Goal: Task Accomplishment & Management: Manage account settings

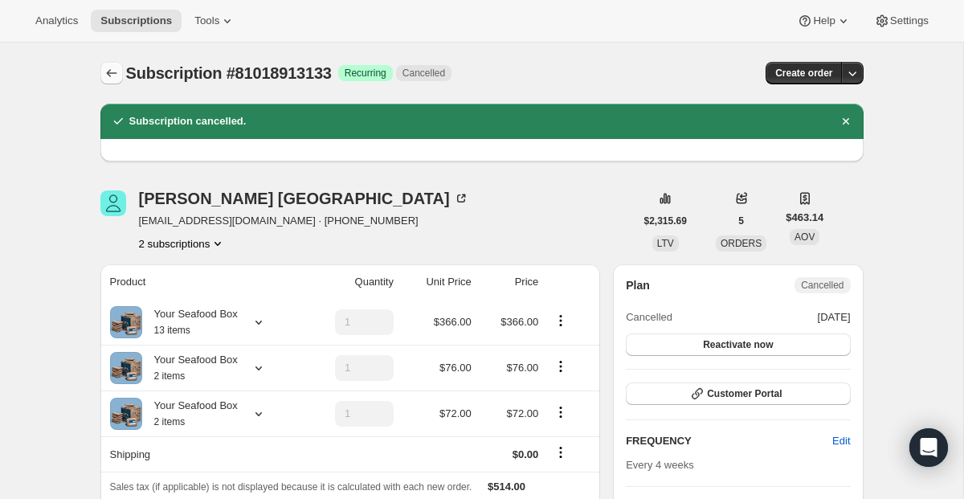
click at [104, 80] on icon "Subscriptions" at bounding box center [112, 73] width 16 height 16
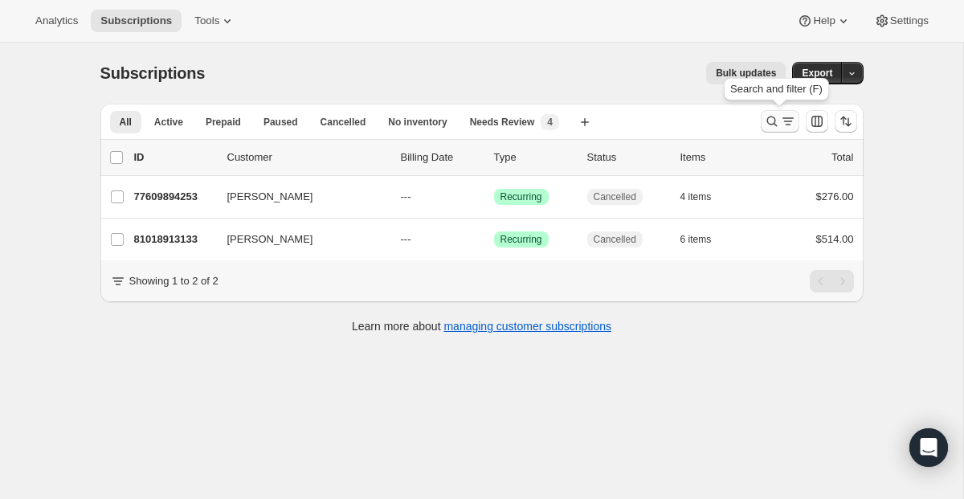
click at [772, 125] on icon "Search and filter results" at bounding box center [772, 121] width 16 height 16
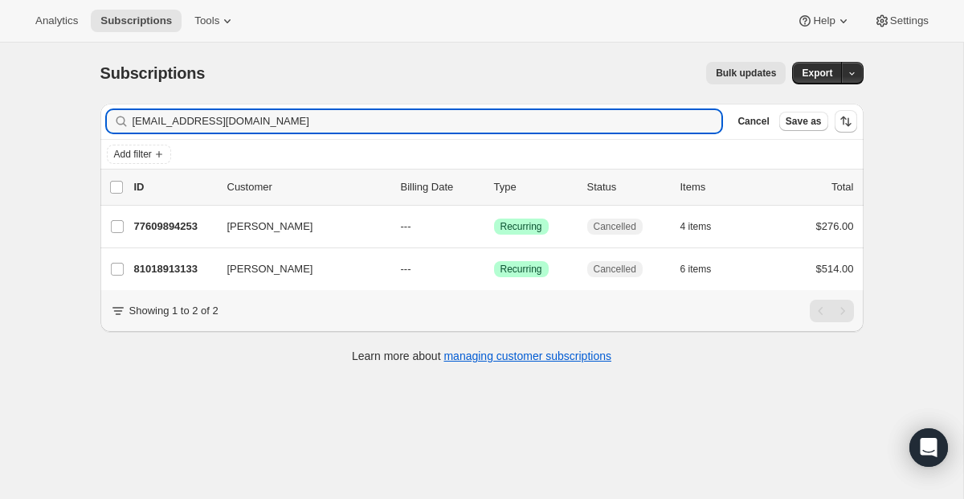
drag, startPoint x: 415, startPoint y: 126, endPoint x: -27, endPoint y: -4, distance: 459.8
click at [0, 0] on html "Analytics Subscriptions Tools Help Settings Skip to content Subscriptions. This…" at bounding box center [482, 249] width 964 height 499
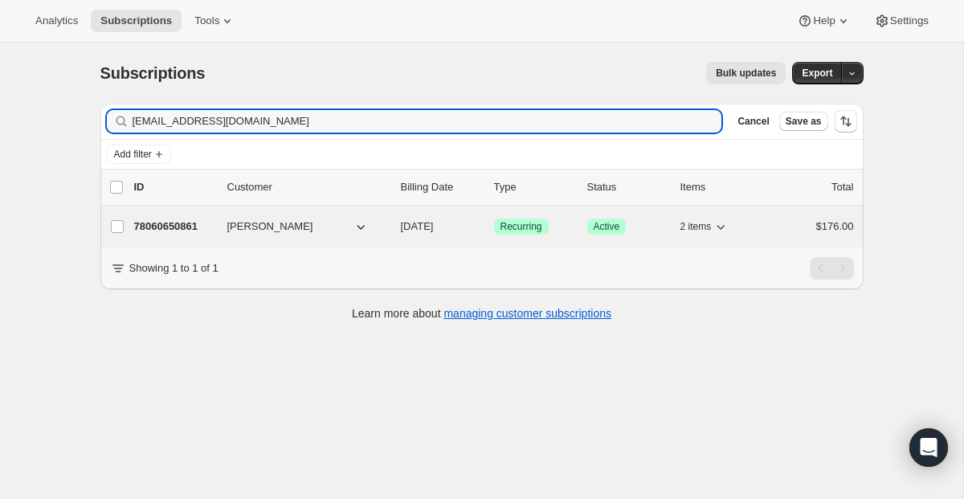
type input "[EMAIL_ADDRESS][DOMAIN_NAME]"
click at [529, 226] on span "Recurring" at bounding box center [521, 226] width 42 height 13
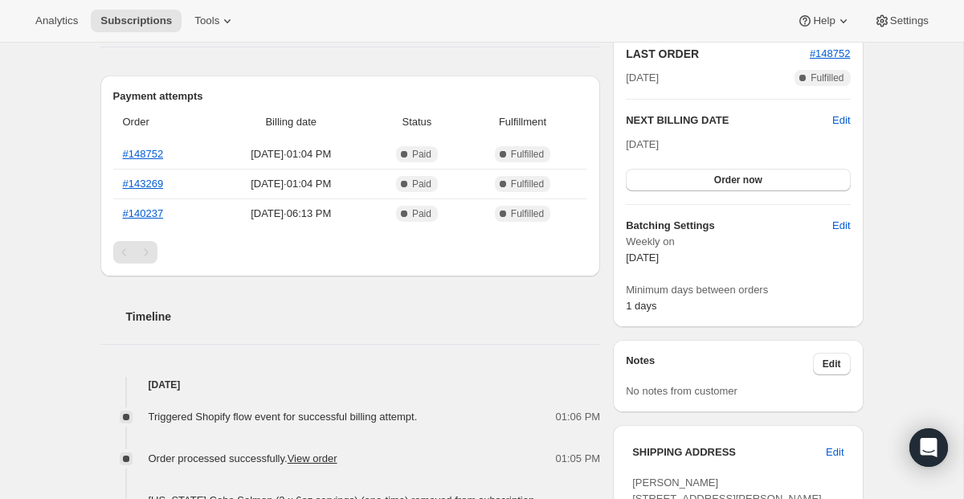
scroll to position [361, 0]
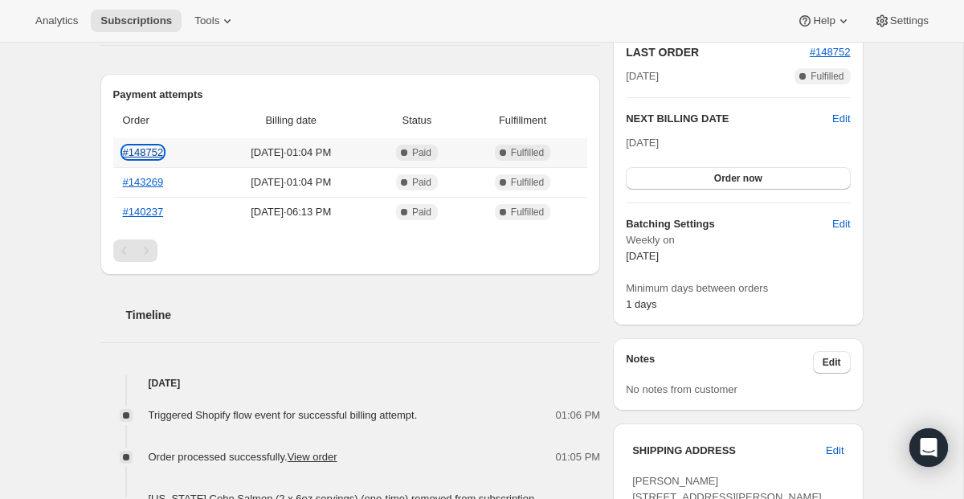
click at [143, 150] on link "#148752" at bounding box center [143, 152] width 41 height 12
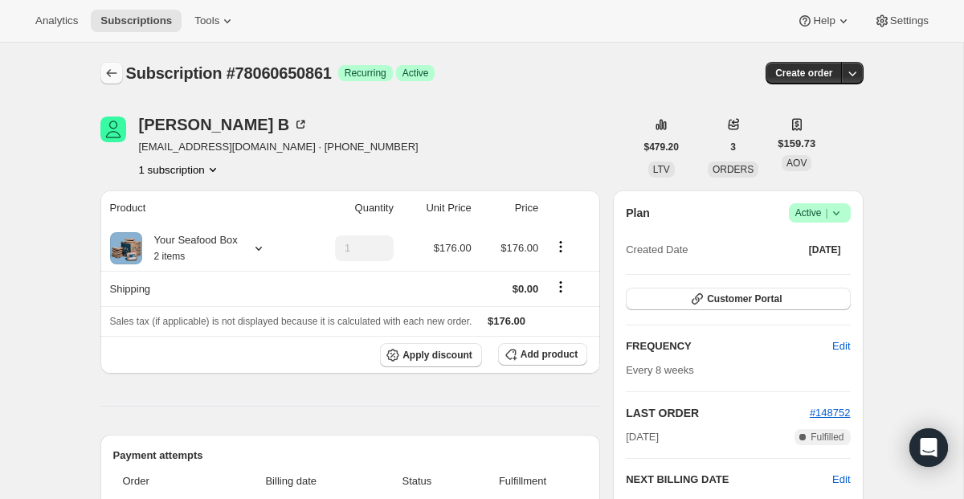
click at [112, 76] on icon "Subscriptions" at bounding box center [112, 73] width 16 height 16
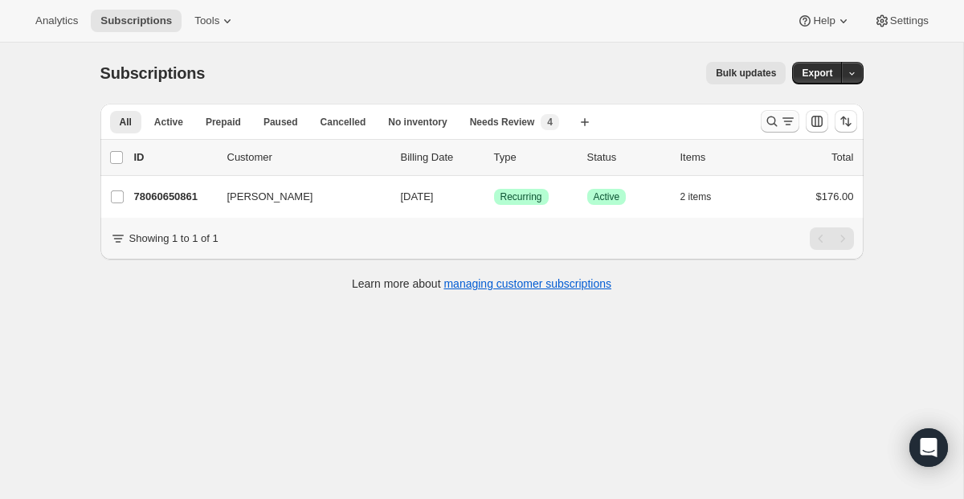
click at [783, 128] on icon "Search and filter results" at bounding box center [788, 121] width 16 height 16
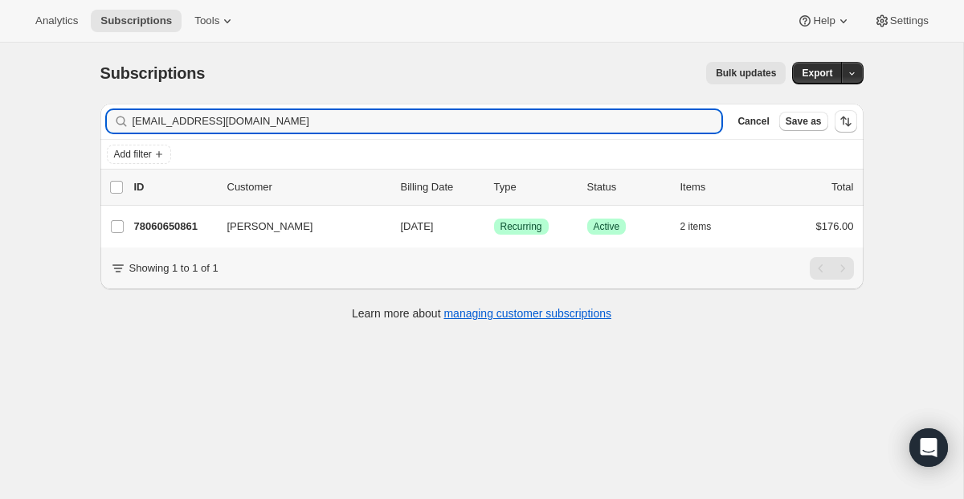
drag, startPoint x: 427, startPoint y: 129, endPoint x: 0, endPoint y: 63, distance: 431.7
click at [0, 63] on div "Subscriptions. This page is ready Subscriptions Bulk updates More actions Bulk …" at bounding box center [481, 292] width 963 height 499
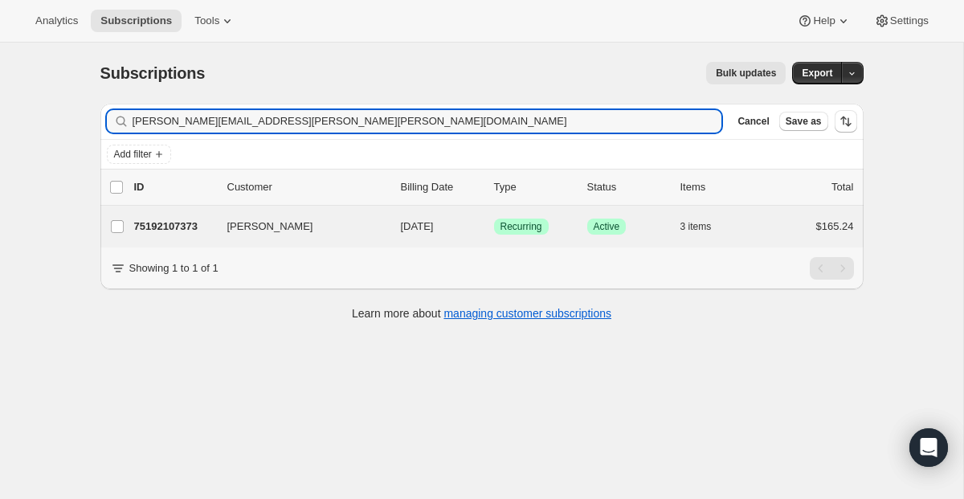
type input "[PERSON_NAME][EMAIL_ADDRESS][PERSON_NAME][PERSON_NAME][DOMAIN_NAME]"
click at [509, 239] on div "[PERSON_NAME] 75192107373 [PERSON_NAME] [DATE] Success Recurring Success Active…" at bounding box center [481, 227] width 763 height 42
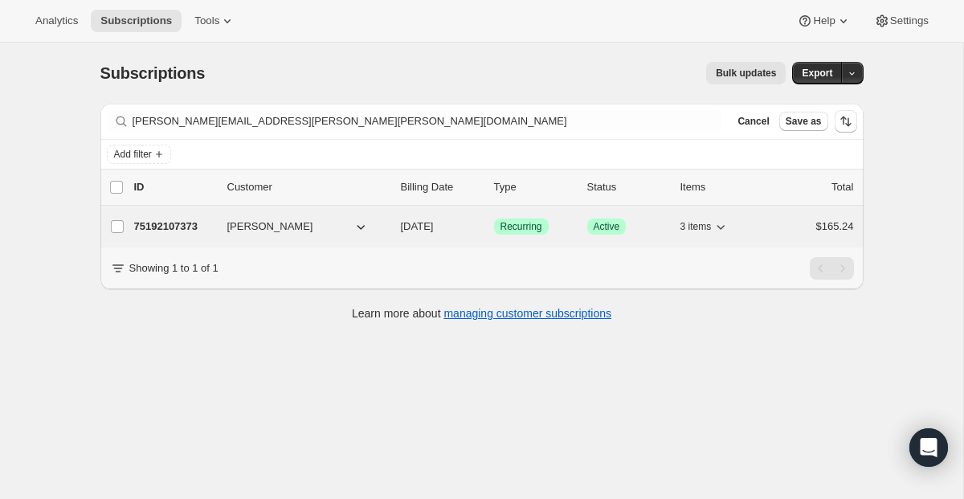
click at [521, 231] on span "Recurring" at bounding box center [521, 226] width 42 height 13
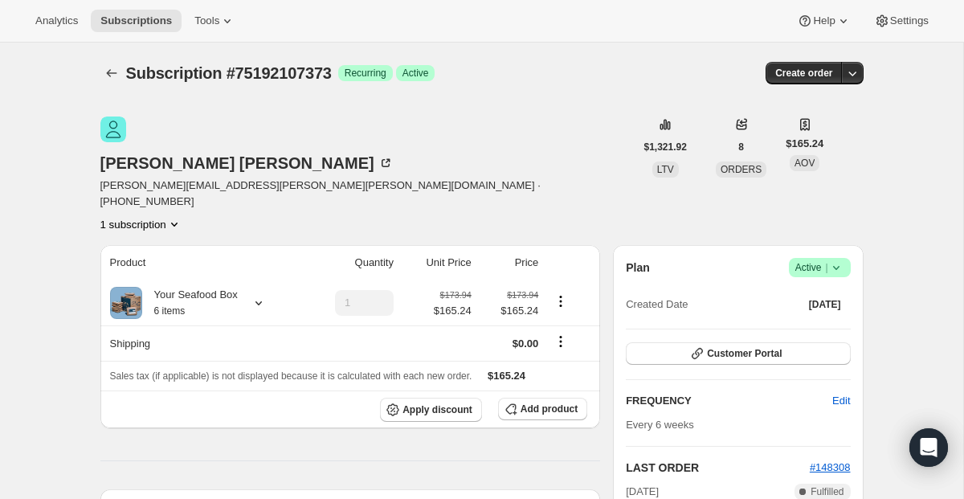
click at [806, 259] on span "Active |" at bounding box center [819, 267] width 49 height 16
click at [795, 244] on span "Pause subscription" at bounding box center [812, 245] width 88 height 12
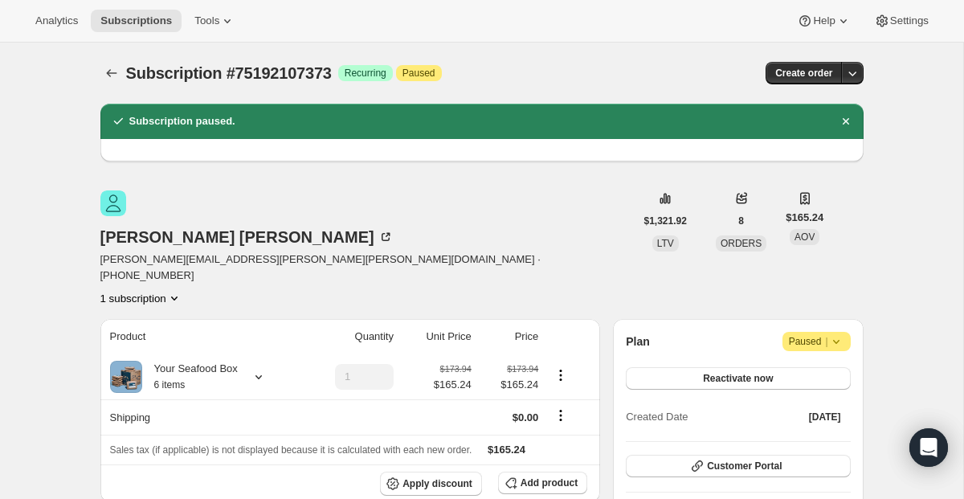
click at [831, 333] on icon at bounding box center [836, 341] width 16 height 16
click at [819, 321] on span "Cancel subscription" at bounding box center [811, 318] width 91 height 12
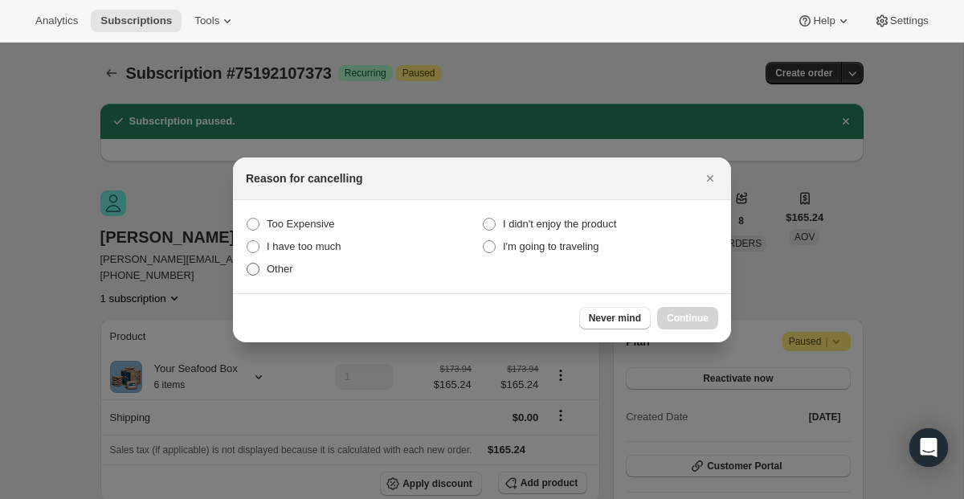
click at [253, 264] on span ":r1nt:" at bounding box center [253, 269] width 13 height 13
click at [247, 263] on input "Other" at bounding box center [247, 263] width 1 height 1
radio input "true"
click at [677, 325] on button "Continue" at bounding box center [687, 318] width 61 height 22
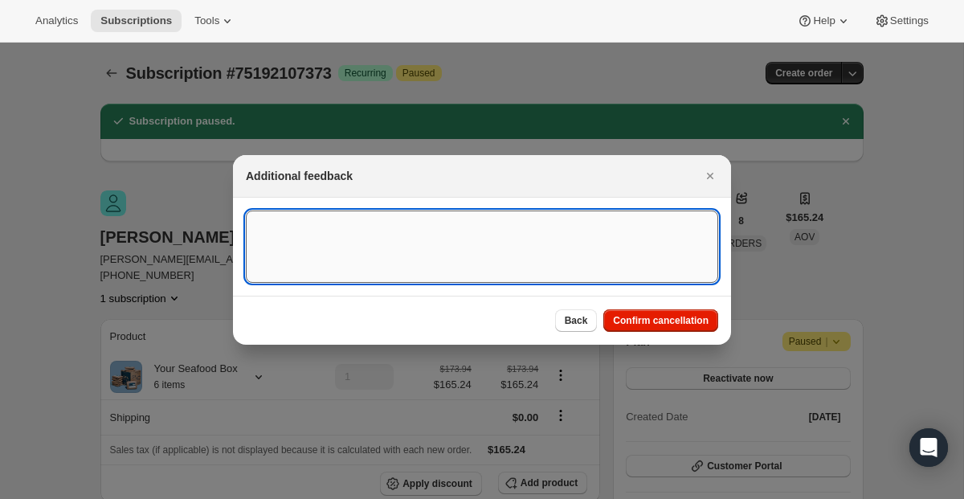
click at [416, 210] on textarea ":r1nt:" at bounding box center [482, 246] width 472 height 72
paste textarea "Hello, thank you for sending us your product, but we currently have too much sa…"
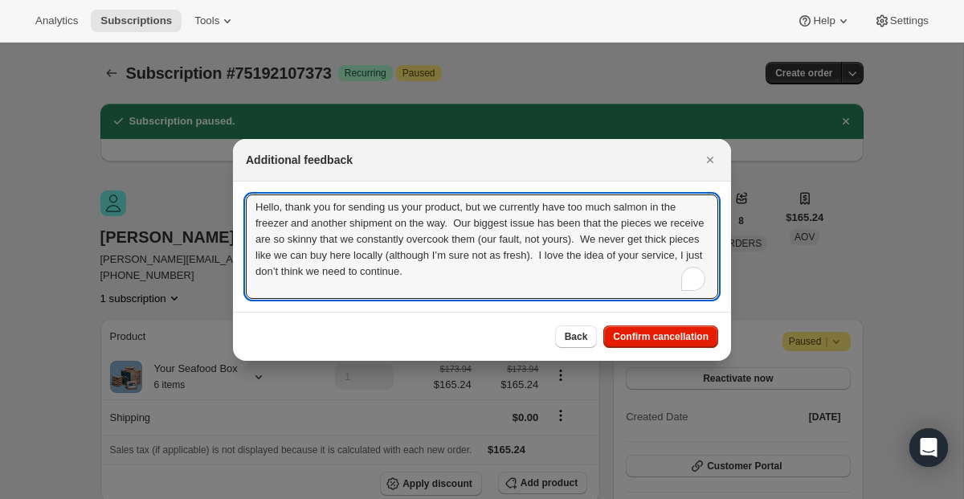
paste textarea "Hello, thank you for sending us your product, but we currently have too much sa…"
type textarea "Hello, thank you for sending us your product, but we currently have too much sa…"
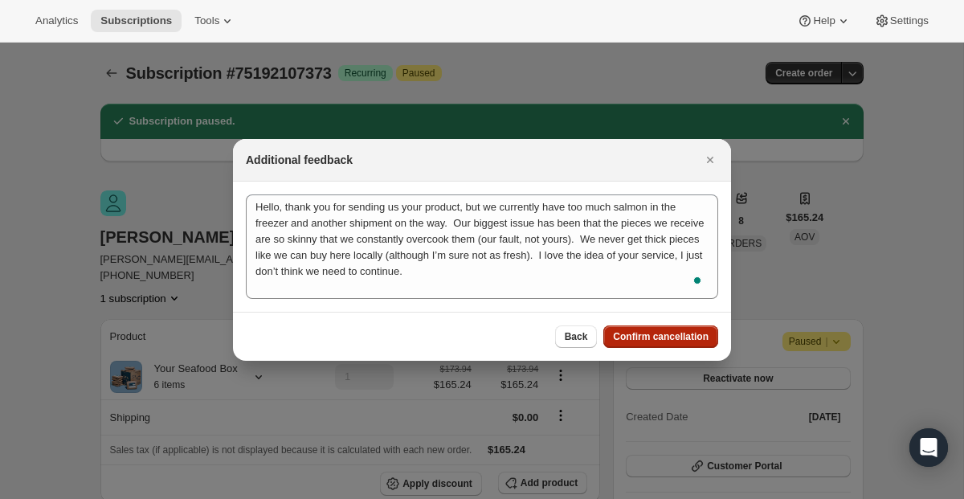
click at [635, 334] on span "Confirm cancellation" at bounding box center [661, 336] width 96 height 13
